Goal: Find specific page/section: Find specific page/section

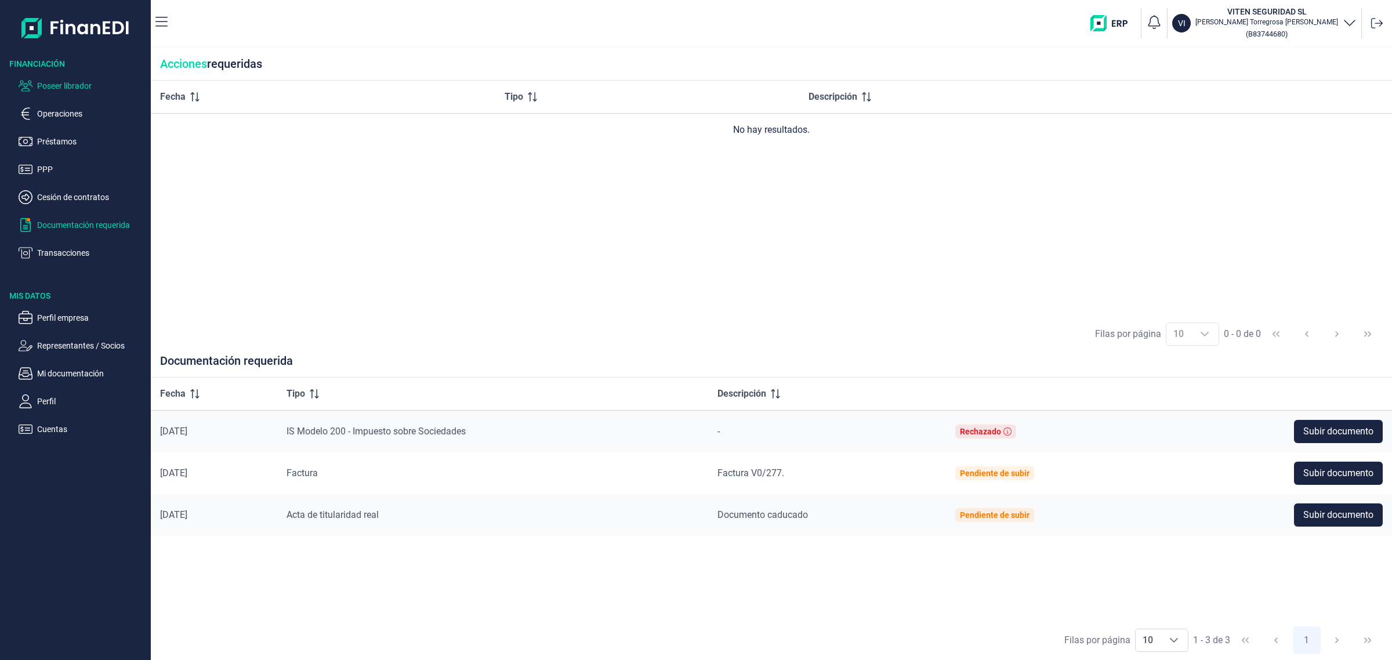
click at [59, 86] on p "Poseer librador" at bounding box center [91, 86] width 109 height 14
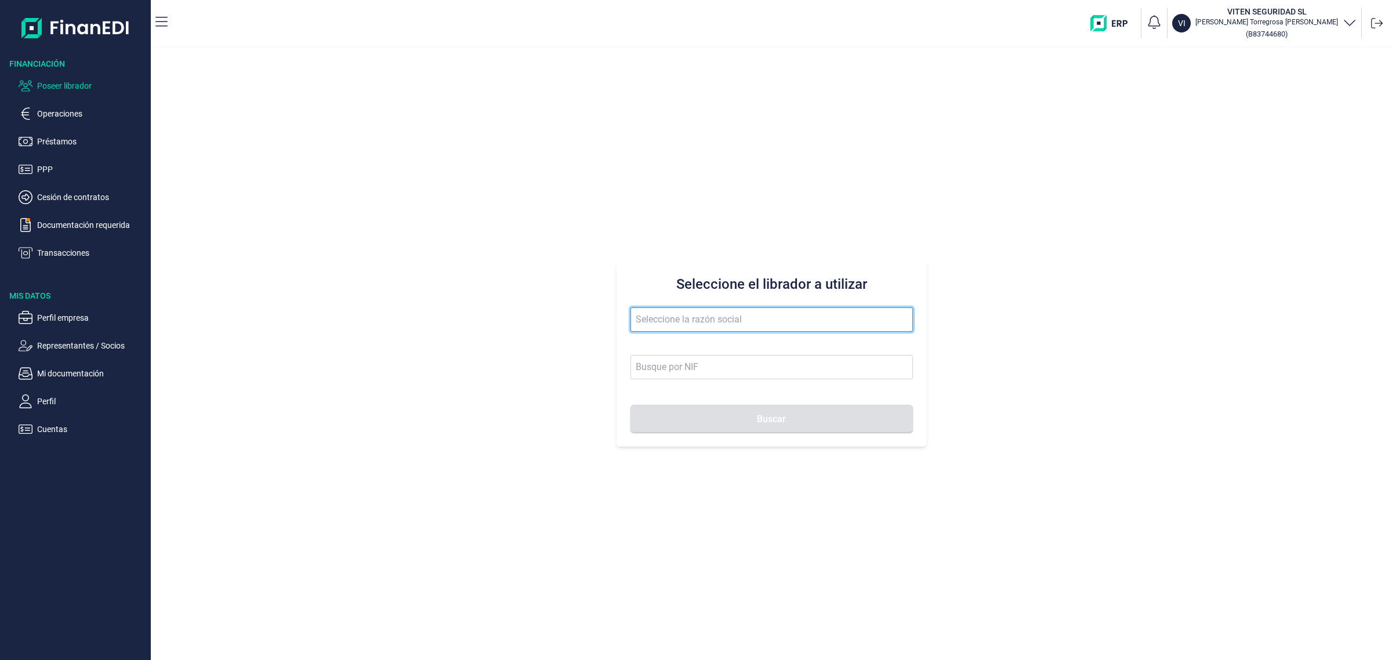
click at [653, 309] on input "text" at bounding box center [771, 319] width 282 height 24
type input "QUANTICA INSTALLACIONS SL"
type input "B67423871"
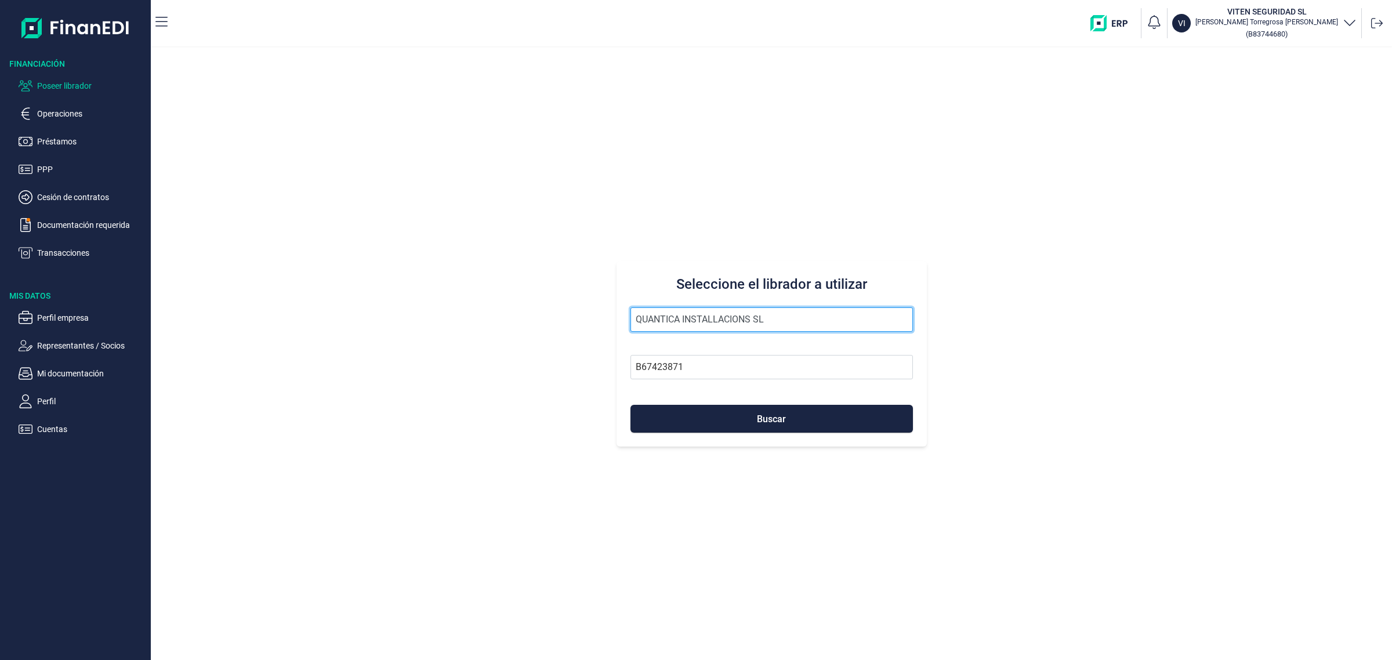
type input "QUANTICA INSTALLACIONS SL"
click at [630, 405] on button "Buscar" at bounding box center [771, 419] width 282 height 28
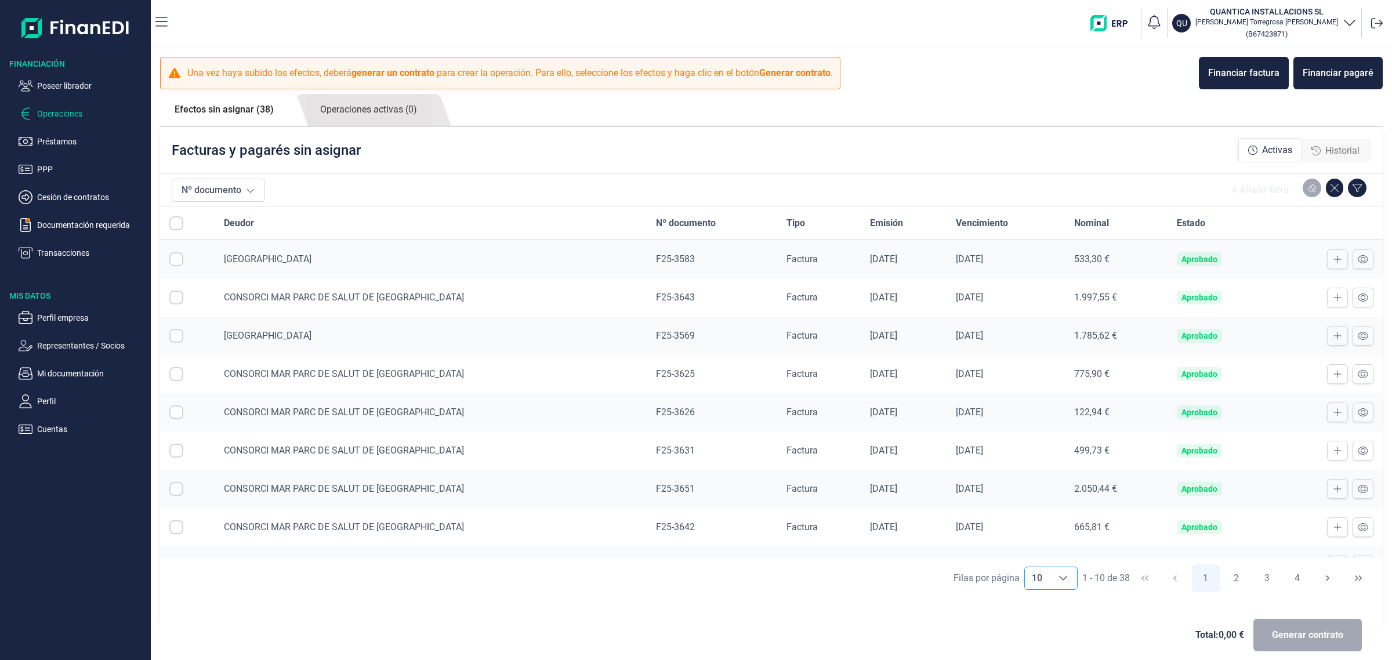
click at [1049, 579] on div "Choose" at bounding box center [1063, 578] width 28 height 22
click at [1048, 557] on li "100" at bounding box center [1046, 553] width 54 height 28
type input "100"
